Goal: Information Seeking & Learning: Learn about a topic

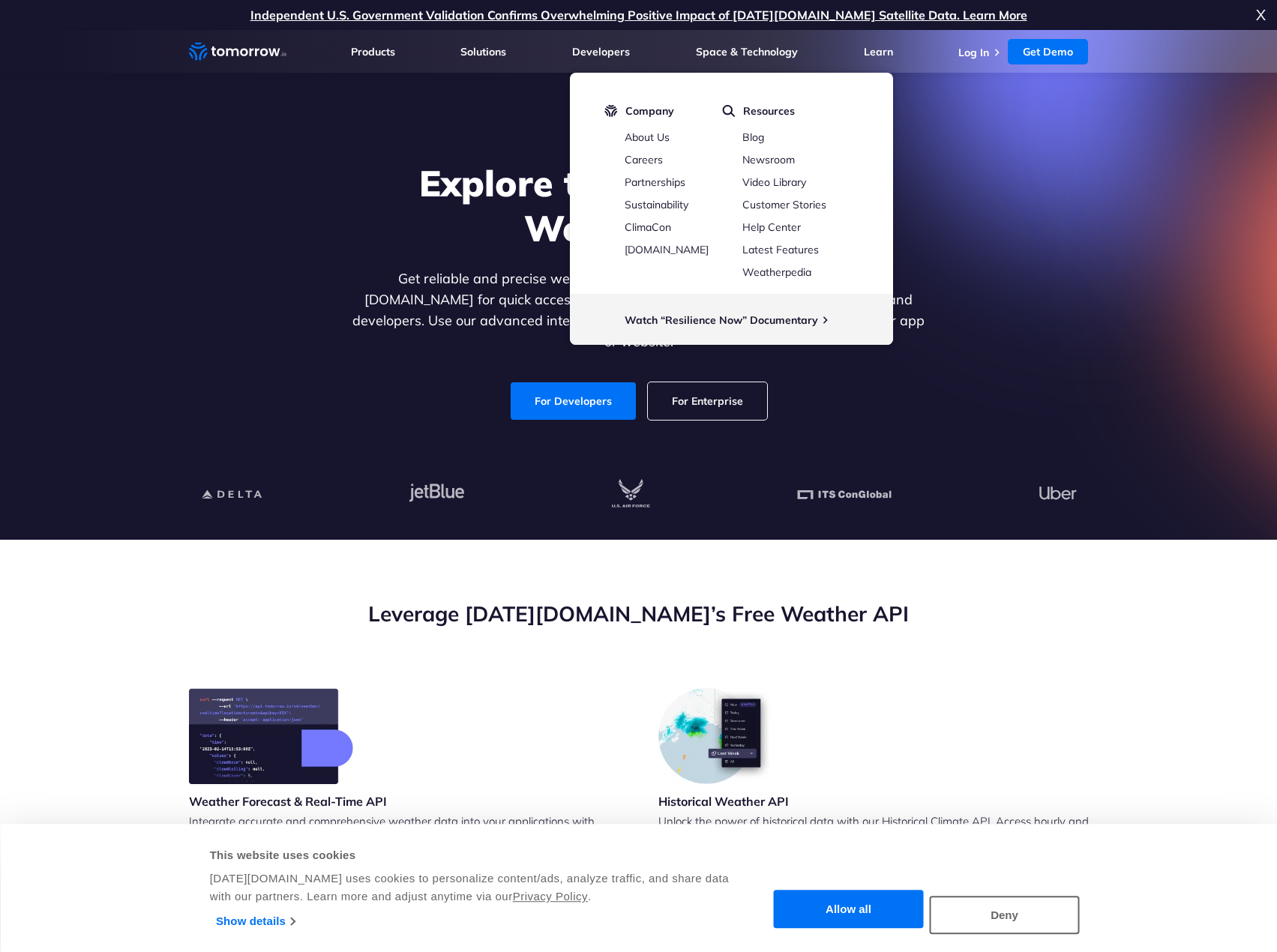
click at [456, 225] on h1 "Explore the World’s Best Weather API" at bounding box center [638, 204] width 578 height 90
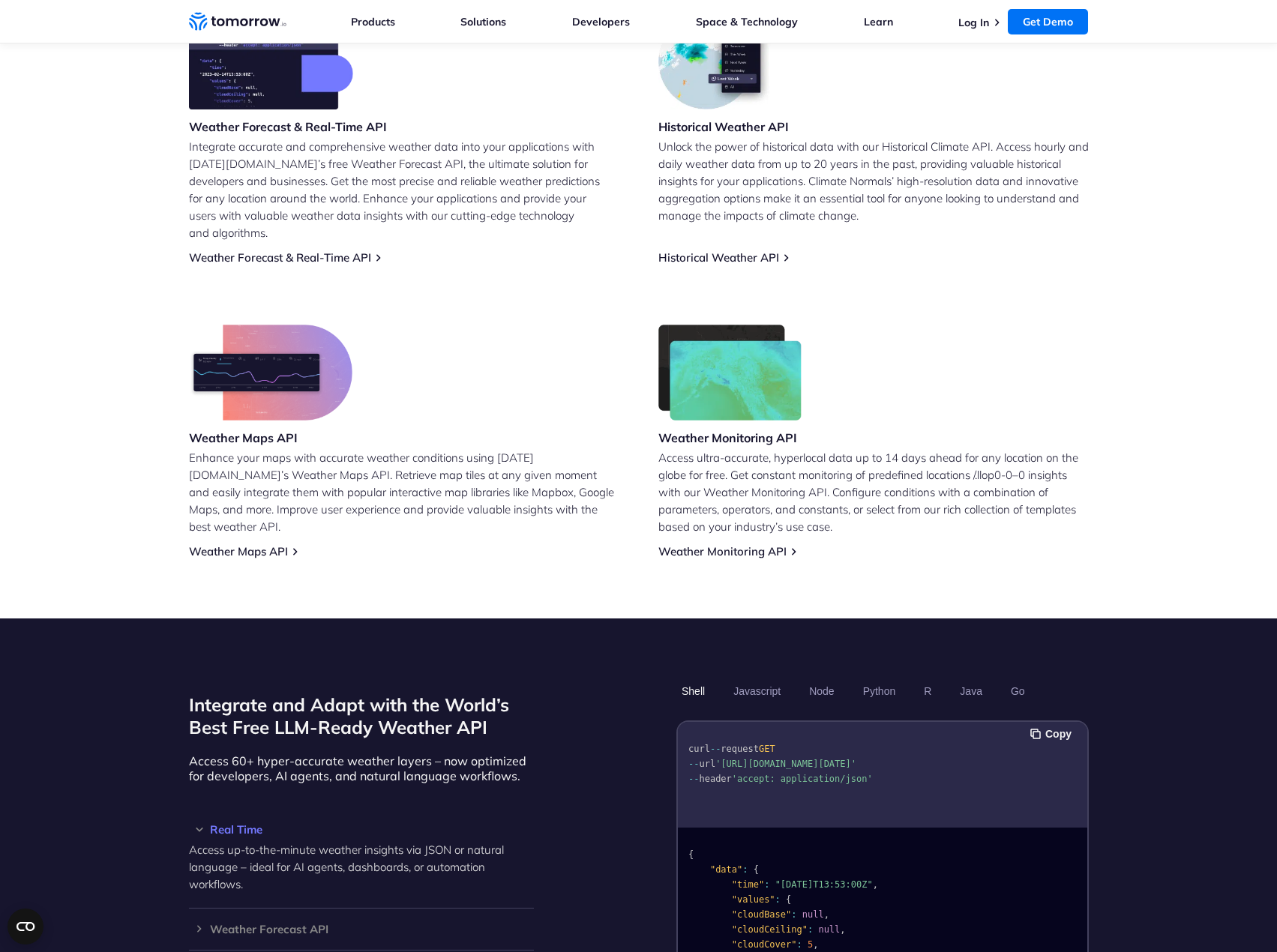
scroll to position [975, 0]
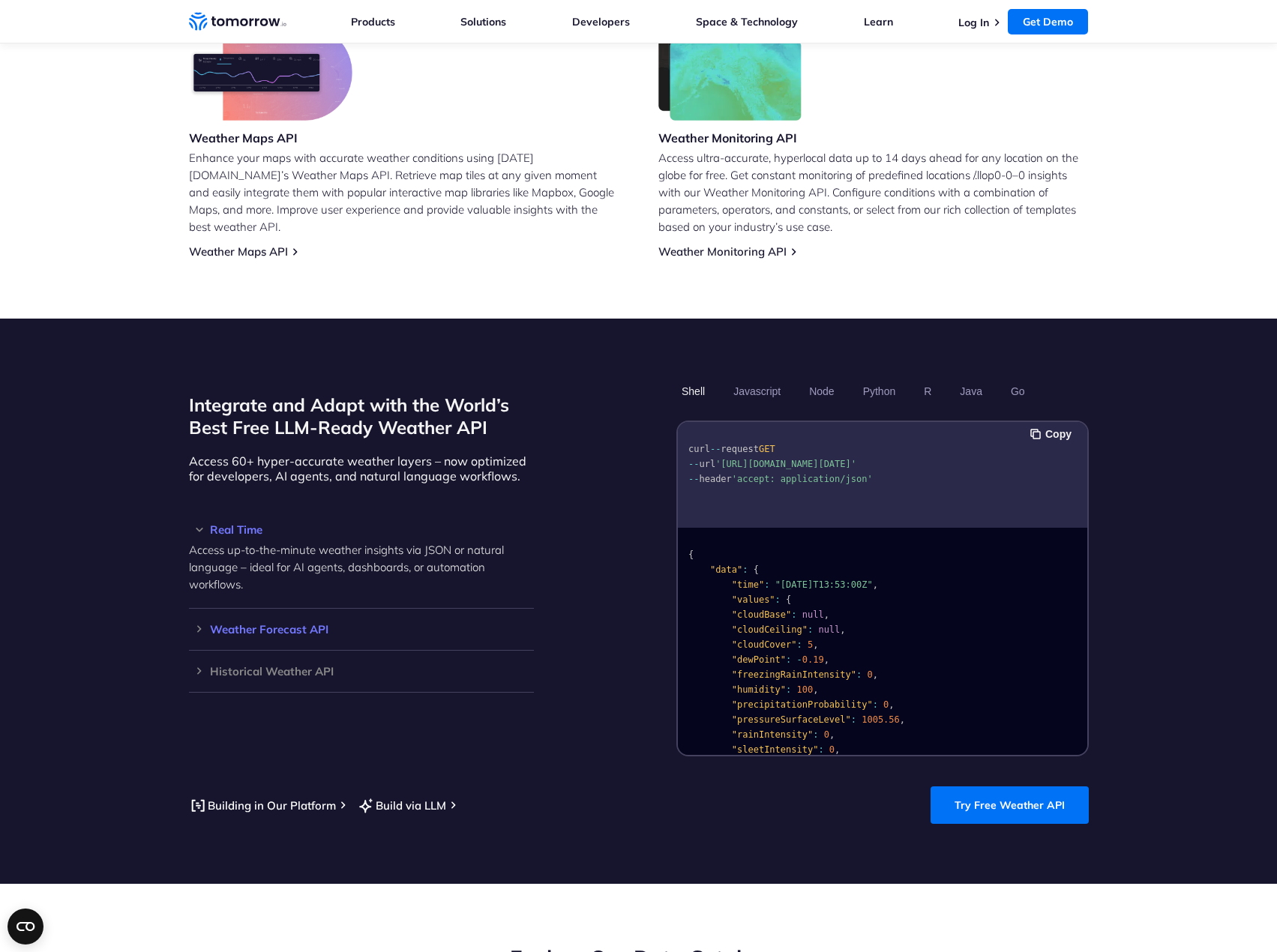
click at [227, 609] on div "Weather Forecast API Access ultra-accurate, hyperlocal data up to 14 days in th…" at bounding box center [361, 630] width 345 height 42
click at [215, 623] on h3 "Weather Forecast API" at bounding box center [361, 629] width 345 height 12
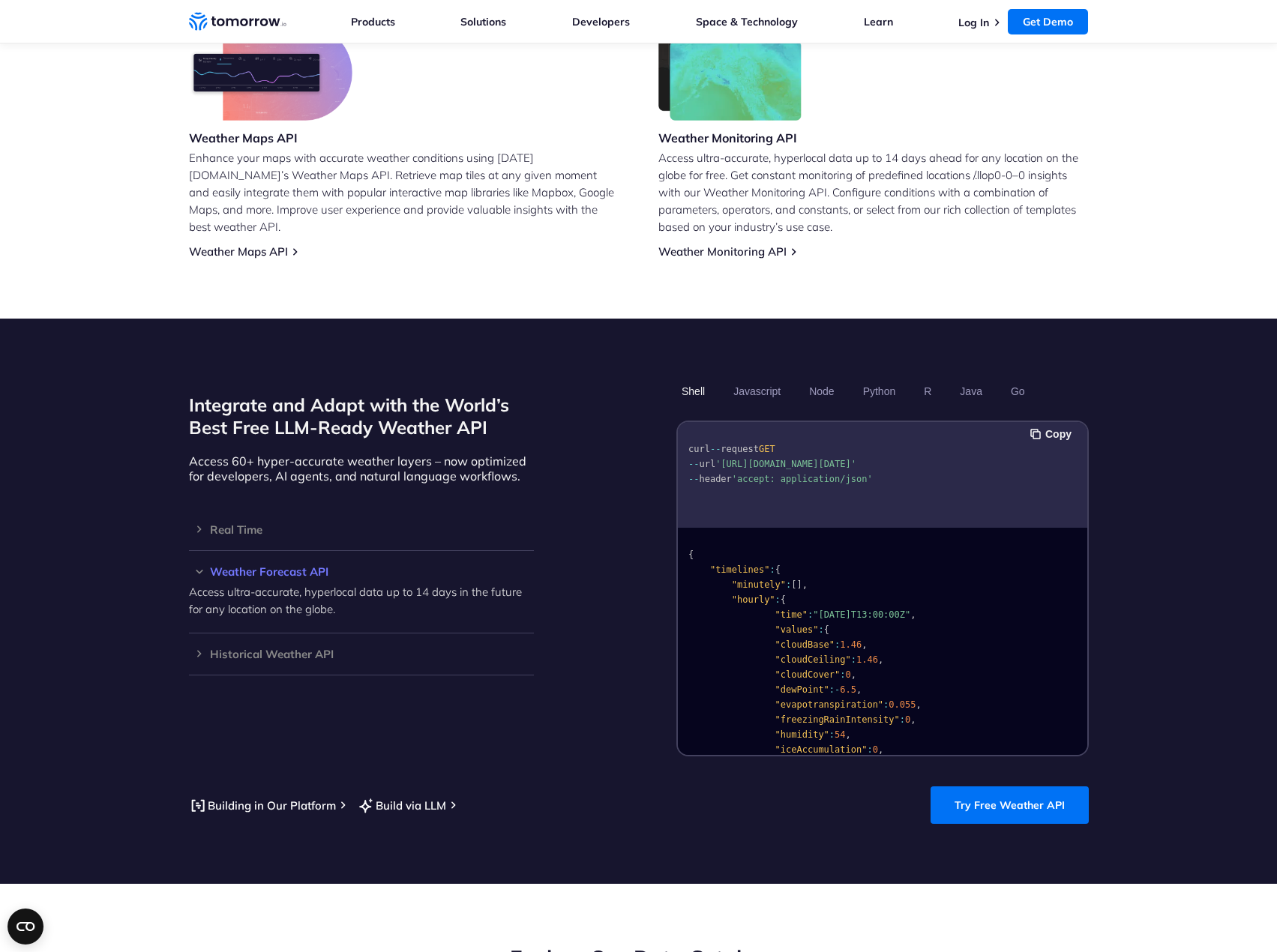
click at [207, 566] on h3 "Weather Forecast API" at bounding box center [361, 571] width 345 height 12
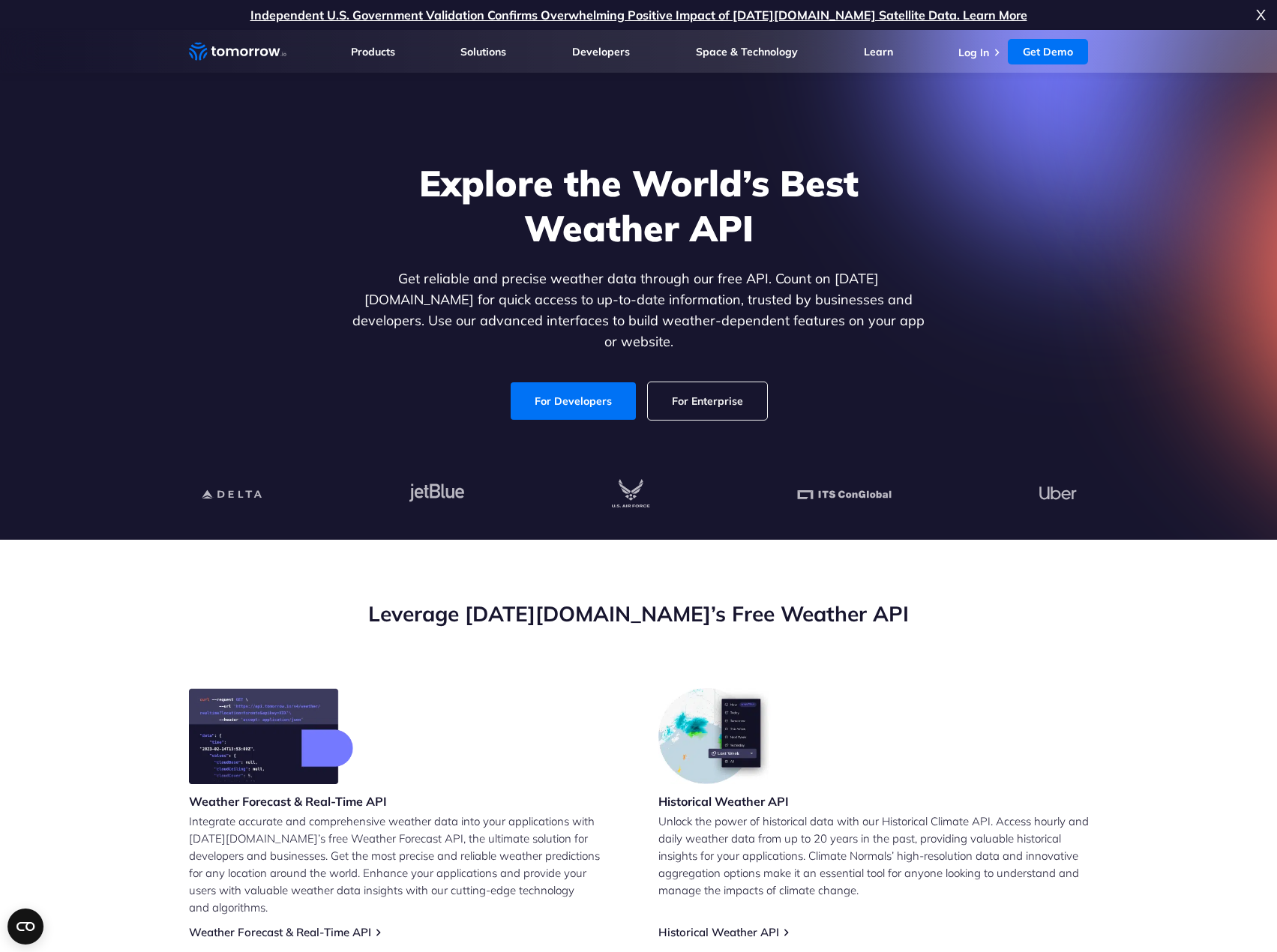
scroll to position [300, 0]
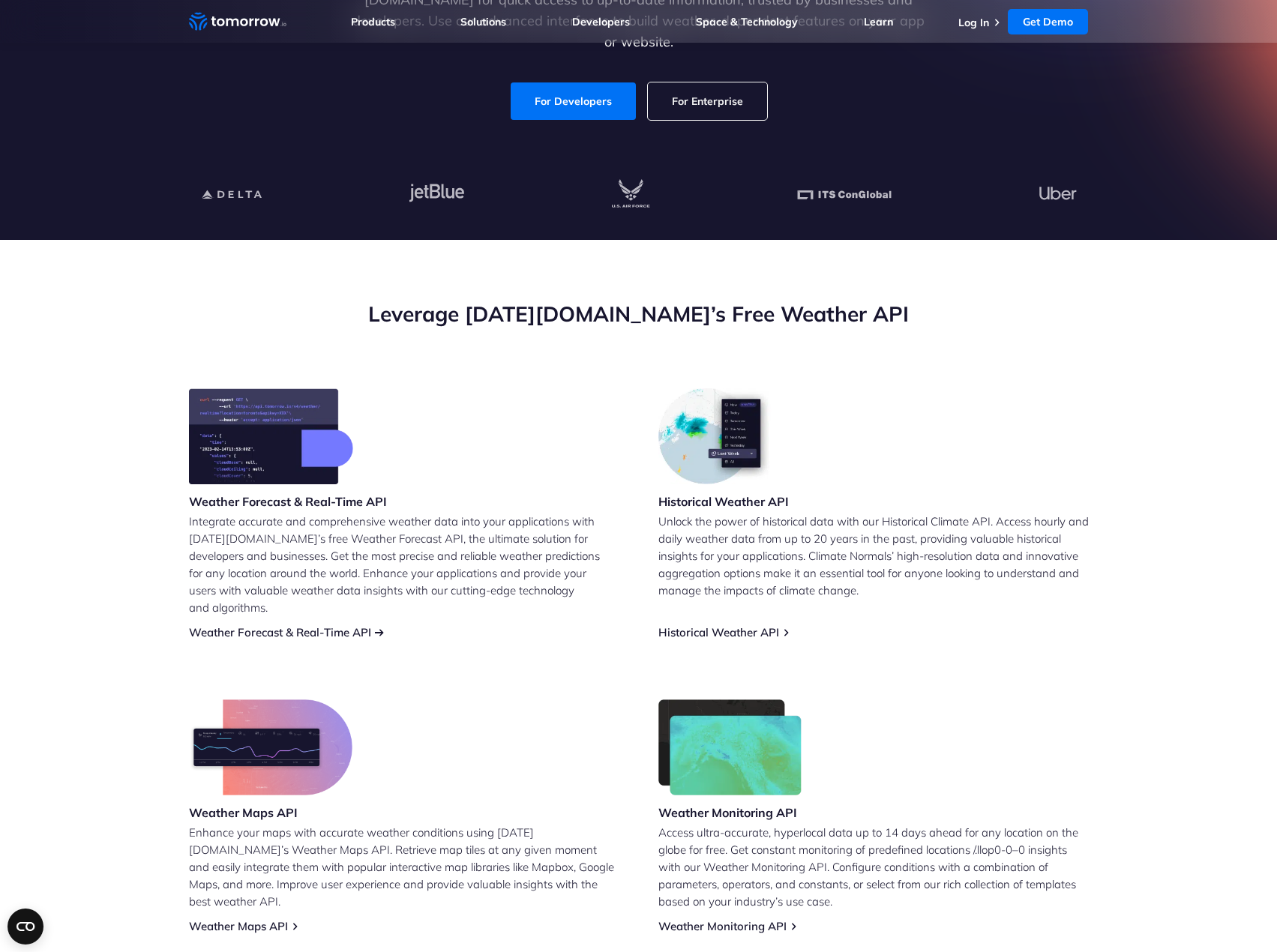
click at [304, 625] on link "Weather Forecast & Real-Time API" at bounding box center [279, 632] width 182 height 14
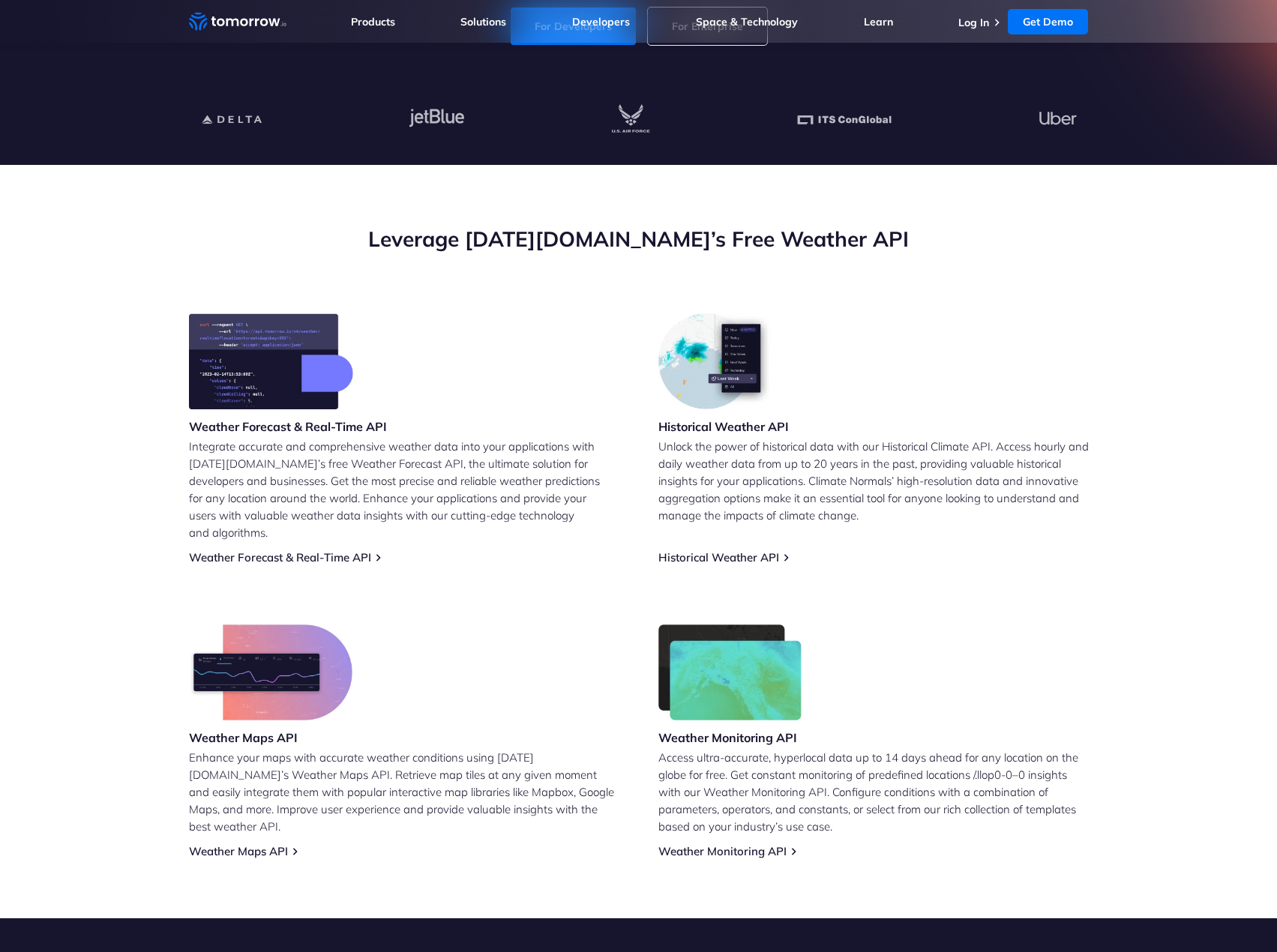
scroll to position [300, 0]
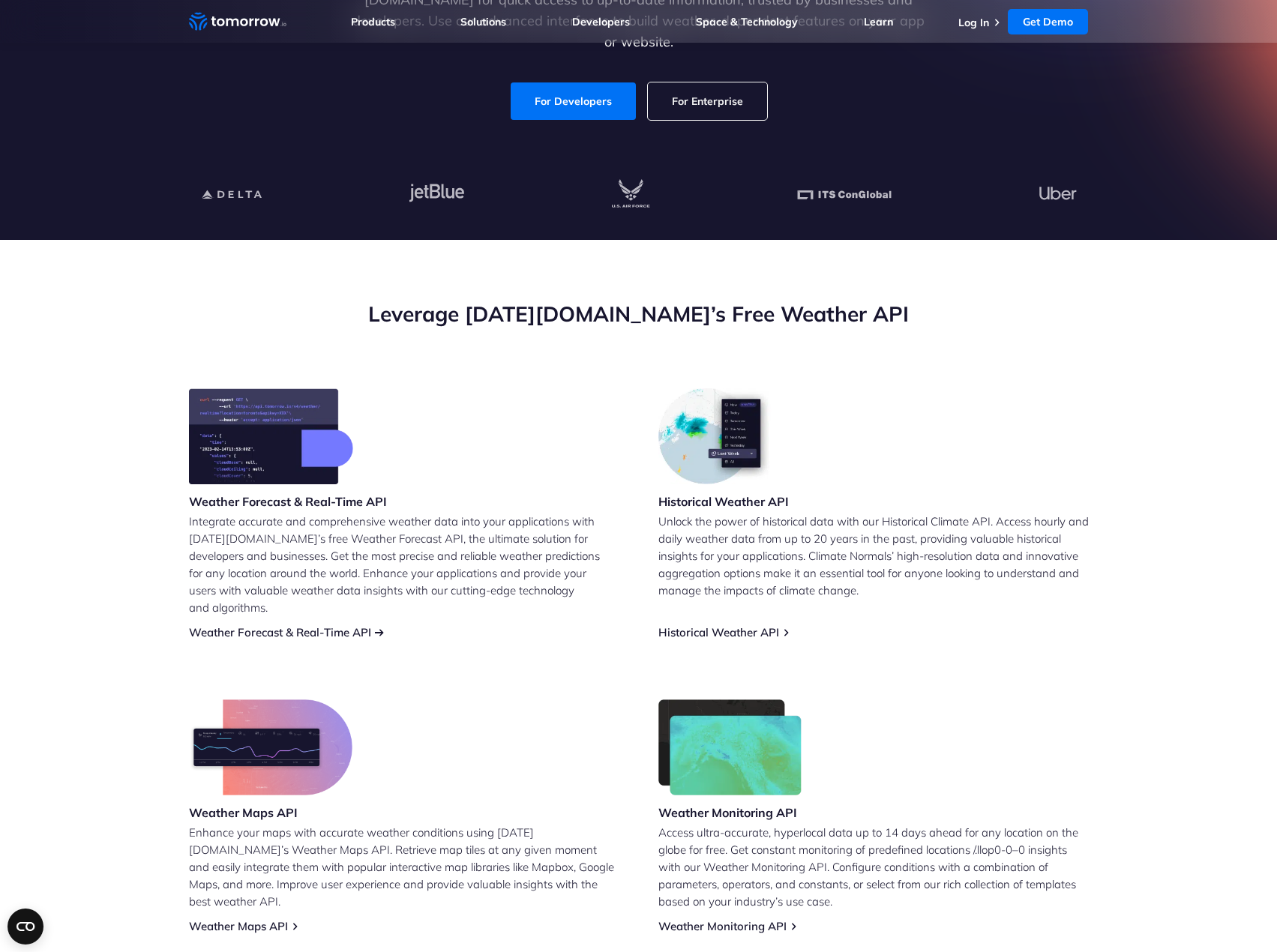
click at [287, 625] on link "Weather Forecast & Real-Time API" at bounding box center [279, 632] width 182 height 14
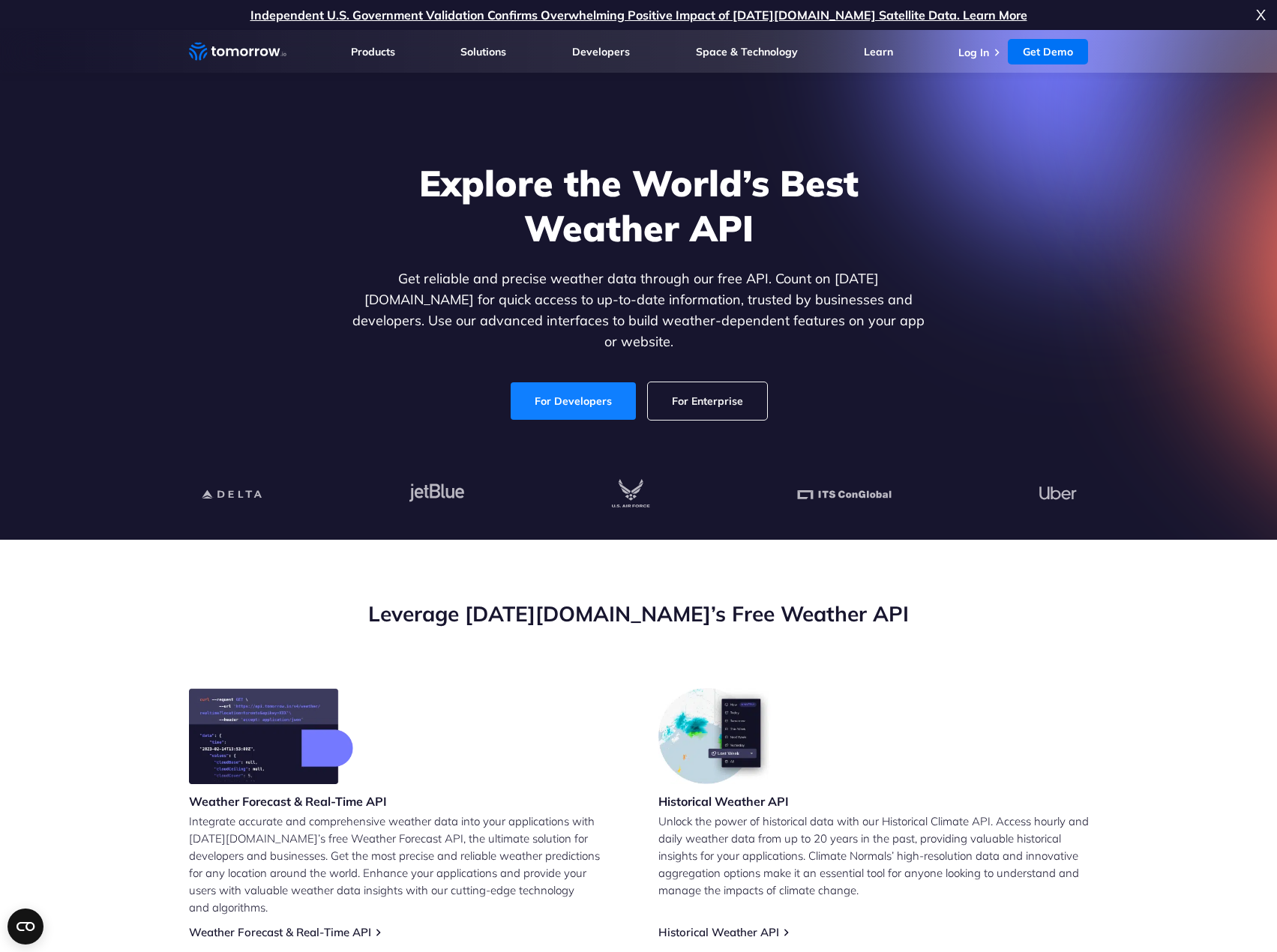
click at [593, 385] on link "For Developers" at bounding box center [573, 401] width 125 height 38
